Goal: Task Accomplishment & Management: Manage account settings

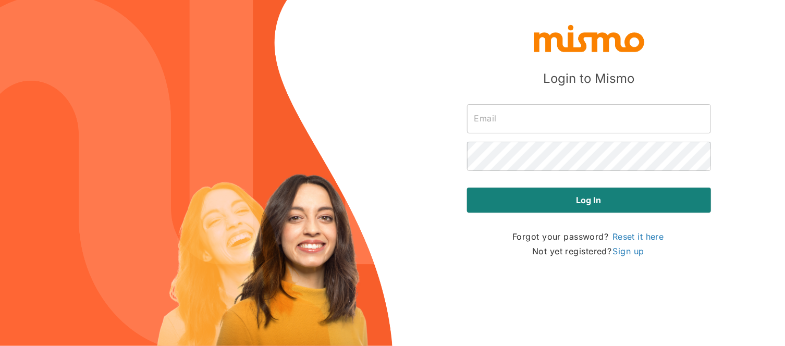
click at [515, 116] on input "text" at bounding box center [589, 118] width 244 height 29
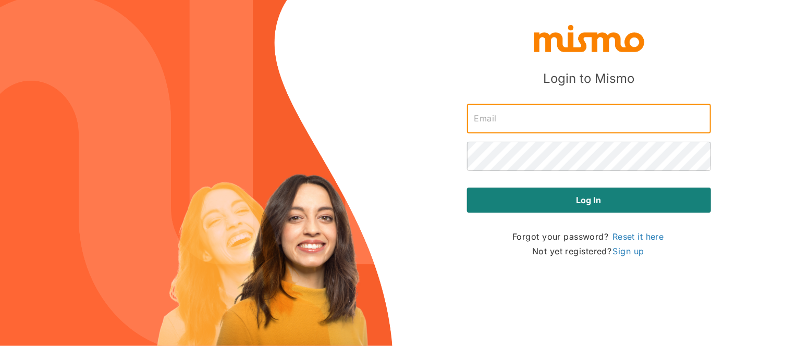
type input "[EMAIL_ADDRESS][DOMAIN_NAME]"
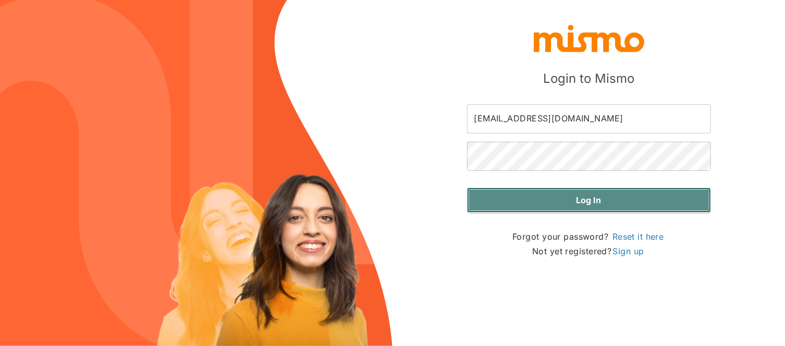
click at [590, 199] on button "Log in" at bounding box center [589, 200] width 244 height 25
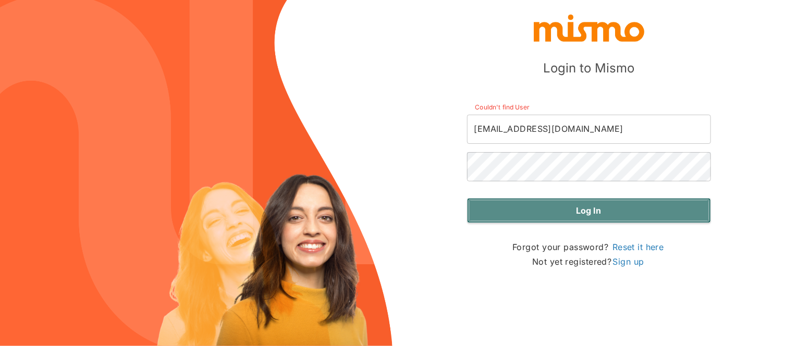
click at [589, 211] on button "Log in" at bounding box center [589, 210] width 244 height 25
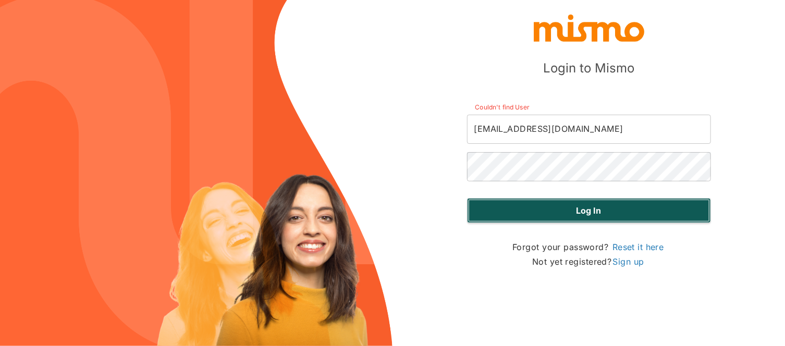
click at [589, 211] on button "Log in" at bounding box center [589, 210] width 244 height 25
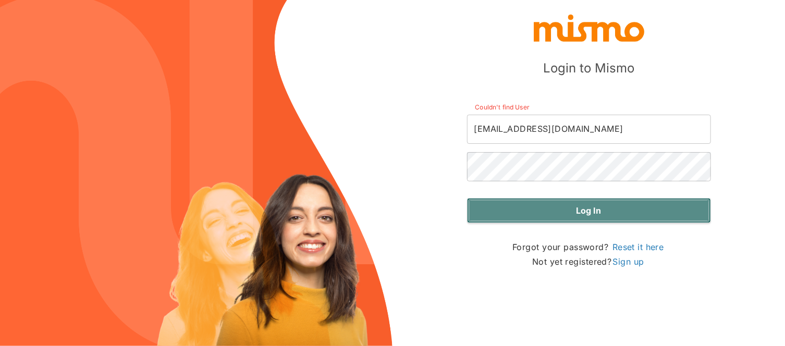
click at [589, 211] on button "Log in" at bounding box center [589, 210] width 244 height 25
click at [583, 213] on button "Log in" at bounding box center [589, 210] width 244 height 25
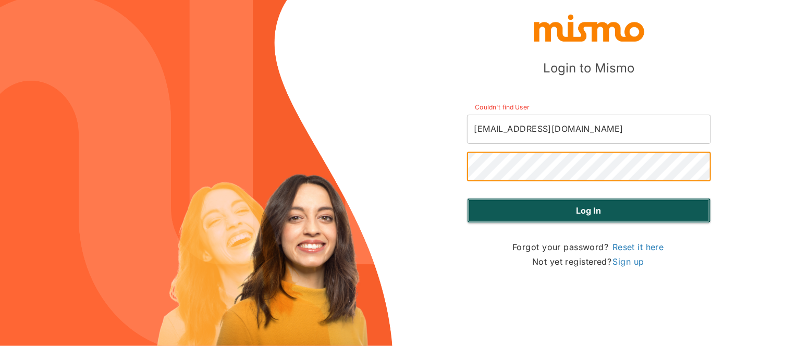
click at [582, 207] on button "Log in" at bounding box center [589, 210] width 244 height 25
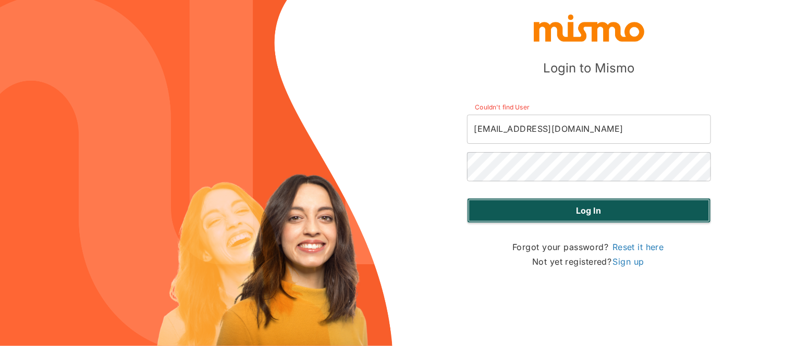
click at [582, 207] on button "Log in" at bounding box center [589, 210] width 244 height 25
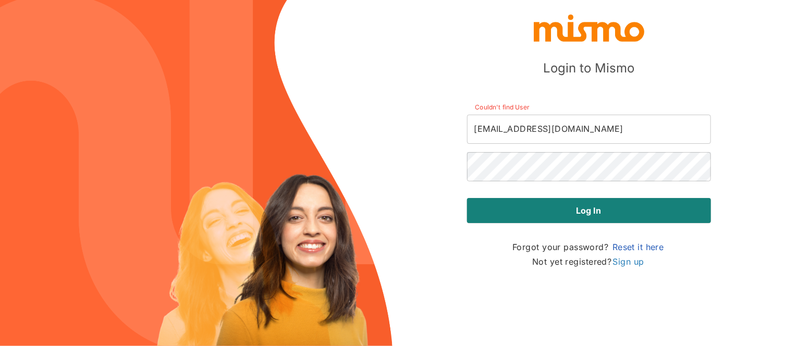
click at [622, 250] on link "Reset it here" at bounding box center [639, 247] width 54 height 13
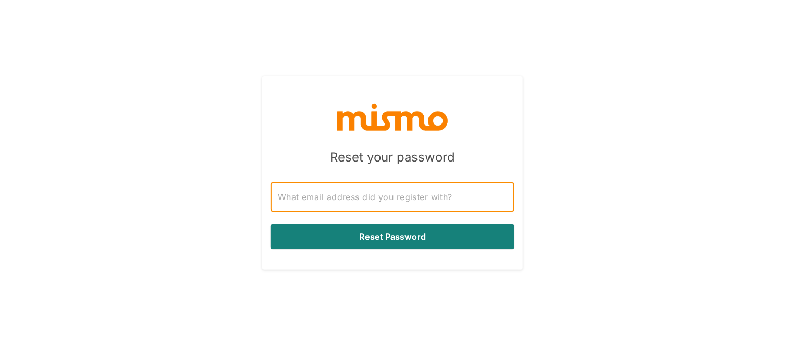
click at [462, 202] on input "text" at bounding box center [393, 196] width 244 height 29
type input "[EMAIL_ADDRESS][DOMAIN_NAME]"
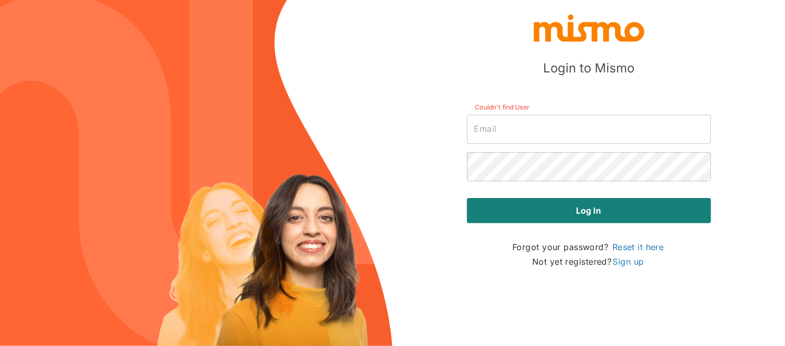
click at [505, 127] on input "text" at bounding box center [589, 129] width 244 height 29
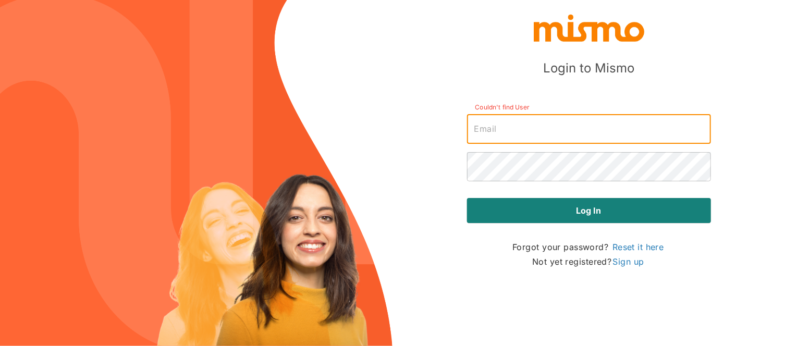
type input "[EMAIL_ADDRESS][DOMAIN_NAME]"
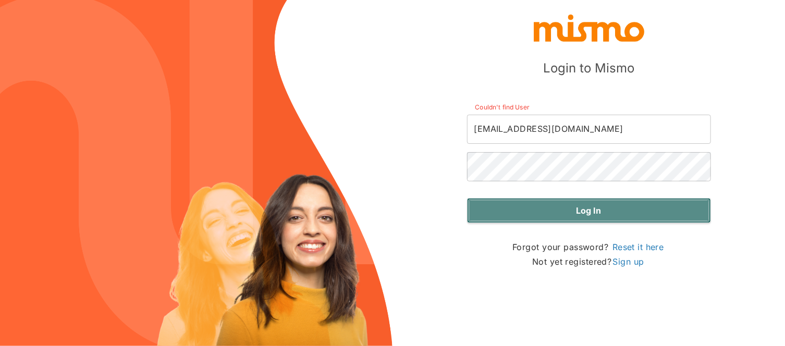
click at [571, 204] on button "Log in" at bounding box center [589, 210] width 244 height 25
